Goal: Check status: Check status

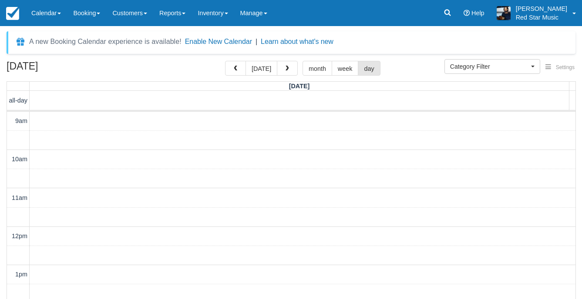
select select
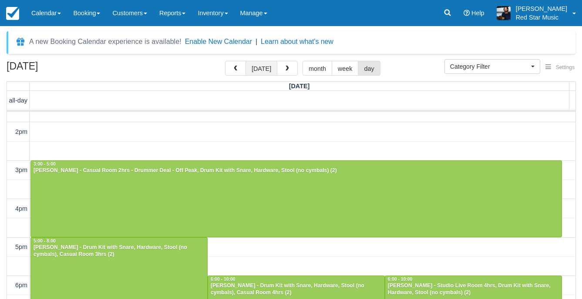
click at [263, 65] on button "[DATE]" at bounding box center [261, 68] width 32 height 15
click at [278, 68] on button "button" at bounding box center [287, 68] width 21 height 15
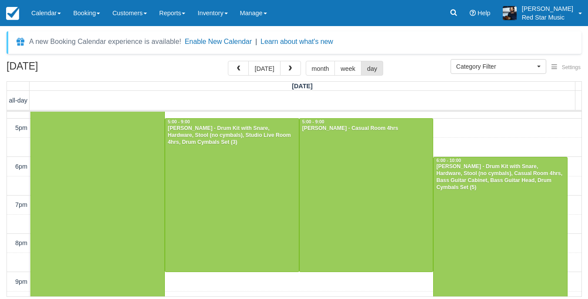
scroll to position [631, 0]
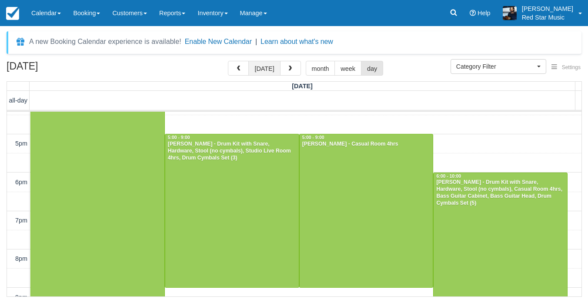
click at [272, 70] on button "[DATE]" at bounding box center [265, 68] width 32 height 15
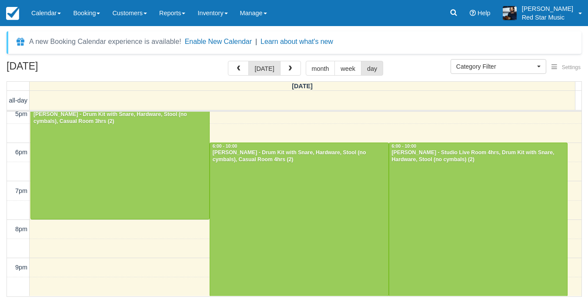
scroll to position [314, 0]
click at [289, 70] on span "button" at bounding box center [290, 69] width 6 height 6
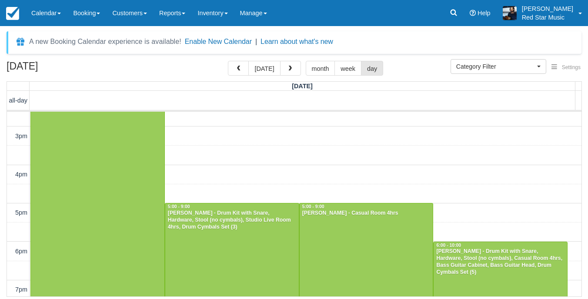
scroll to position [609, 0]
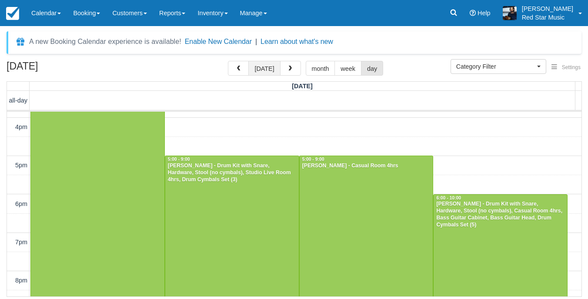
click at [261, 73] on button "[DATE]" at bounding box center [265, 68] width 32 height 15
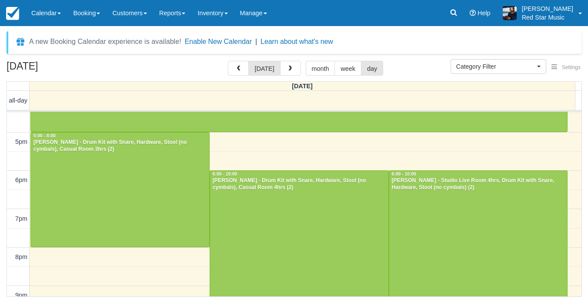
scroll to position [271, 0]
